Goal: Task Accomplishment & Management: Manage account settings

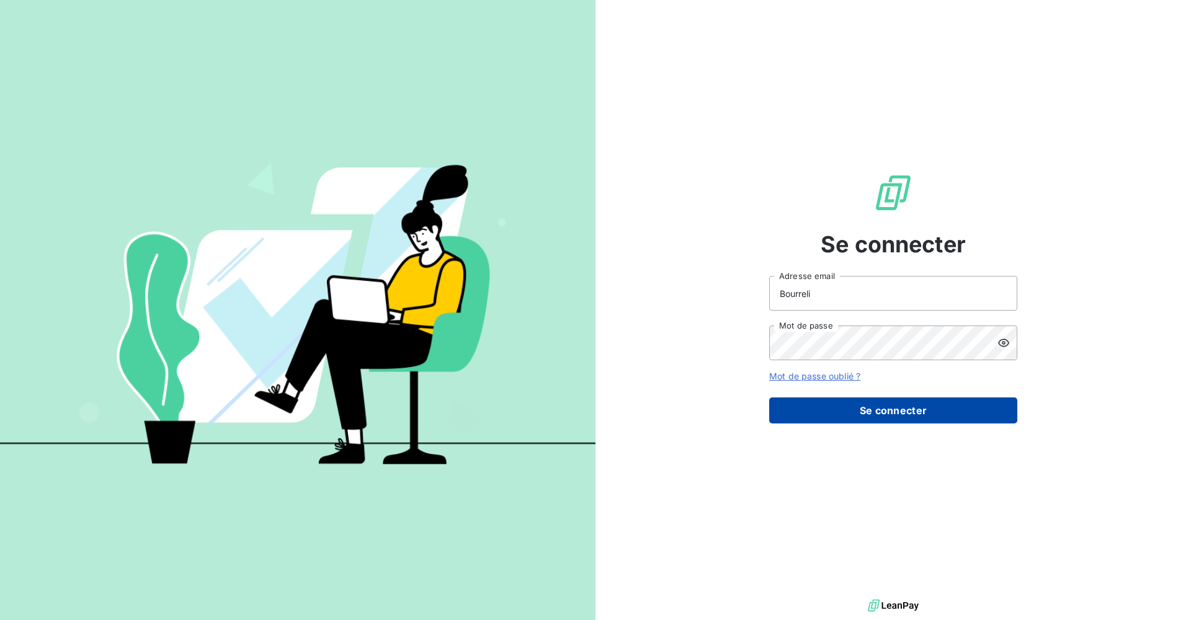
click at [911, 408] on button "Se connecter" at bounding box center [893, 411] width 248 height 26
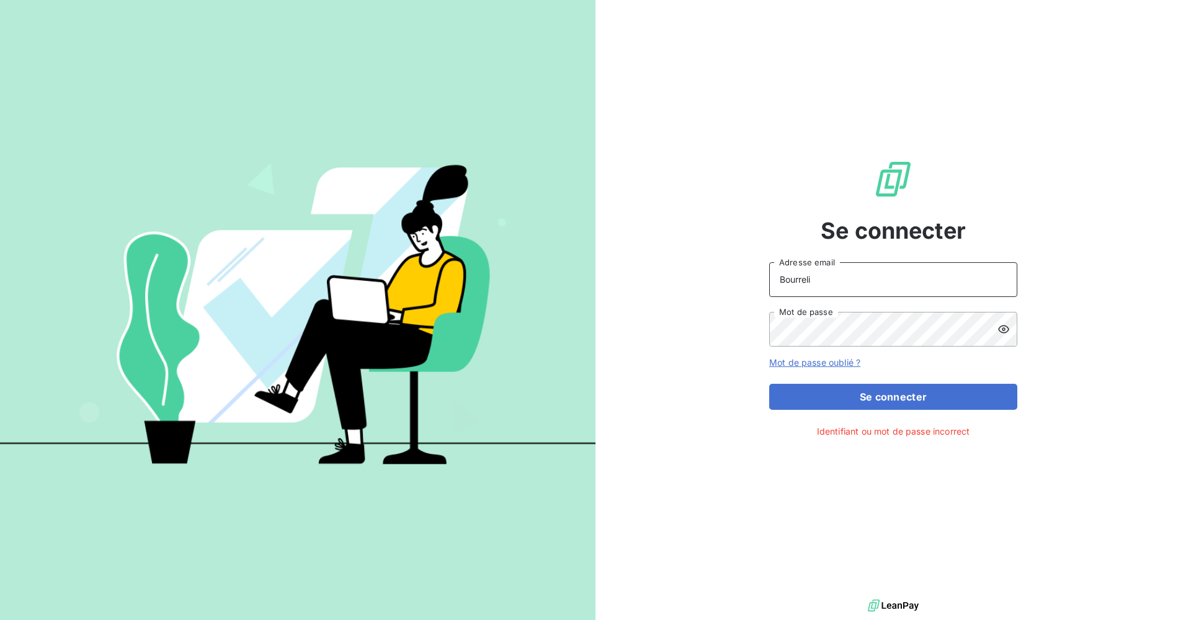
drag, startPoint x: 841, startPoint y: 275, endPoint x: 523, endPoint y: 296, distance: 318.3
click at [523, 296] on div "Se connecter Bourreli Adresse email Mot de passe Mot de passe oublié ? Se conne…" at bounding box center [595, 310] width 1191 height 620
type input "[EMAIL_ADDRESS][DOMAIN_NAME]"
click at [391, 296] on div "Se connecter [EMAIL_ADDRESS][DOMAIN_NAME] Adresse email Mot de passe Mot de pas…" at bounding box center [595, 310] width 1191 height 620
click at [769, 384] on button "Se connecter" at bounding box center [893, 397] width 248 height 26
